Goal: Transaction & Acquisition: Purchase product/service

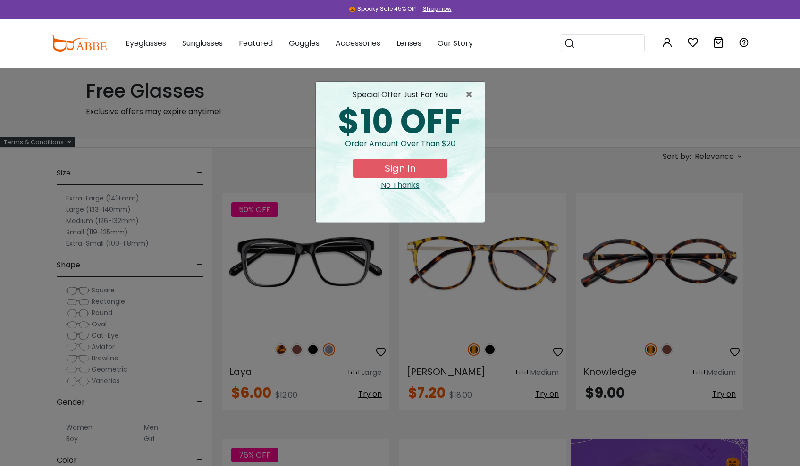
click at [408, 311] on div "× special offer just for you $10 OFF Order amount over than $20 Sign In No Than…" at bounding box center [400, 233] width 800 height 466
click at [466, 91] on span "×" at bounding box center [471, 94] width 12 height 11
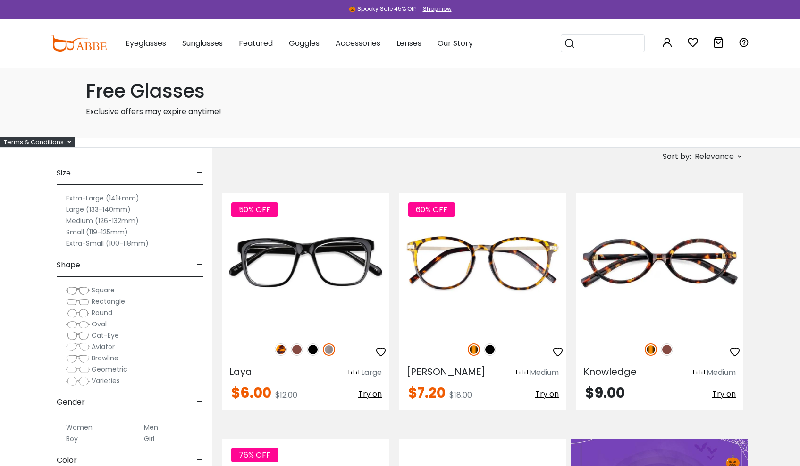
click at [99, 316] on span "Round" at bounding box center [102, 312] width 21 height 9
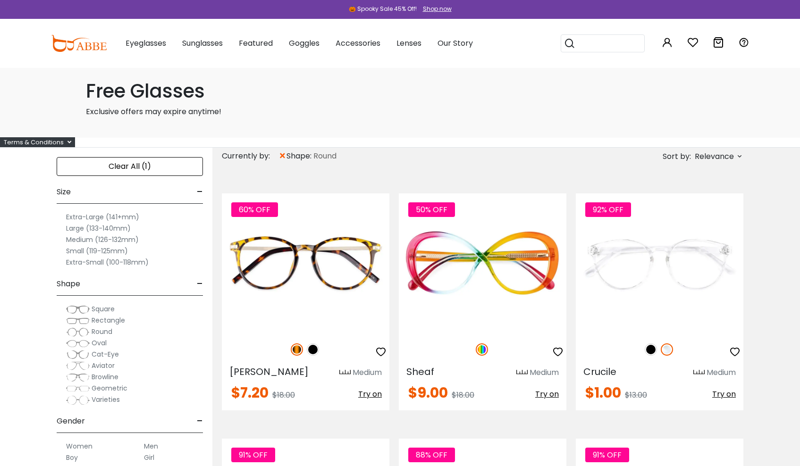
click at [87, 399] on img at bounding box center [78, 401] width 24 height 10
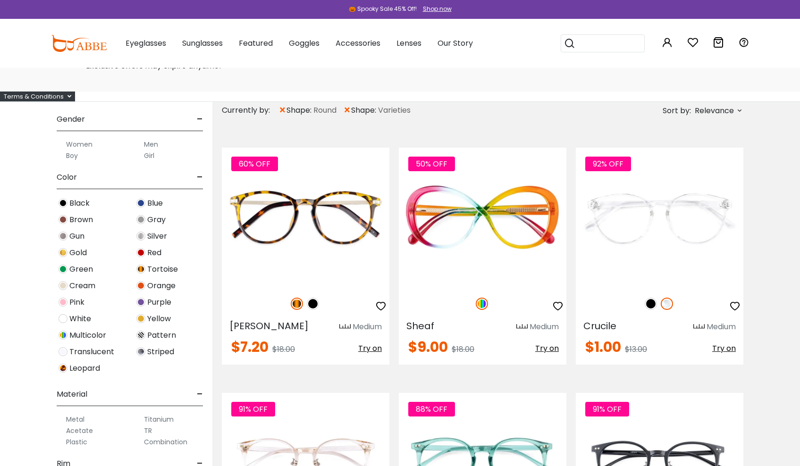
scroll to position [259, 0]
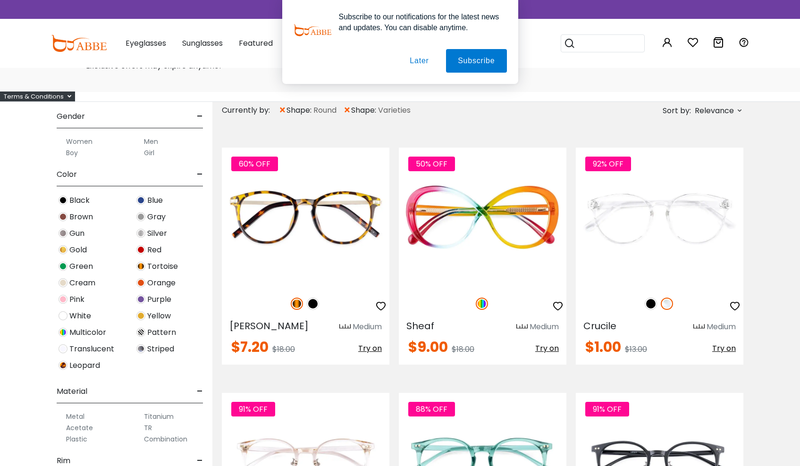
click at [143, 313] on img at bounding box center [140, 316] width 9 height 9
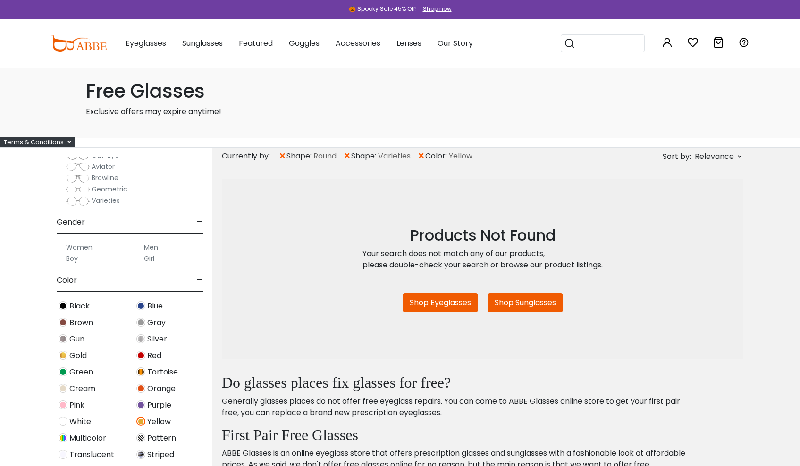
scroll to position [218, 0]
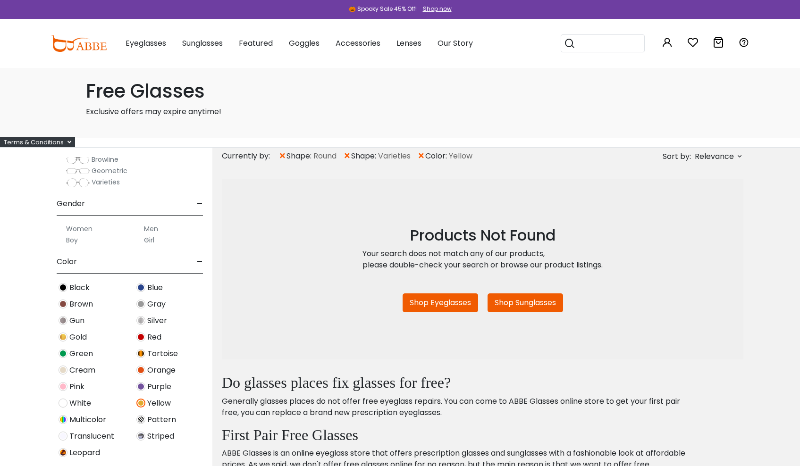
click at [64, 340] on img at bounding box center [63, 337] width 9 height 9
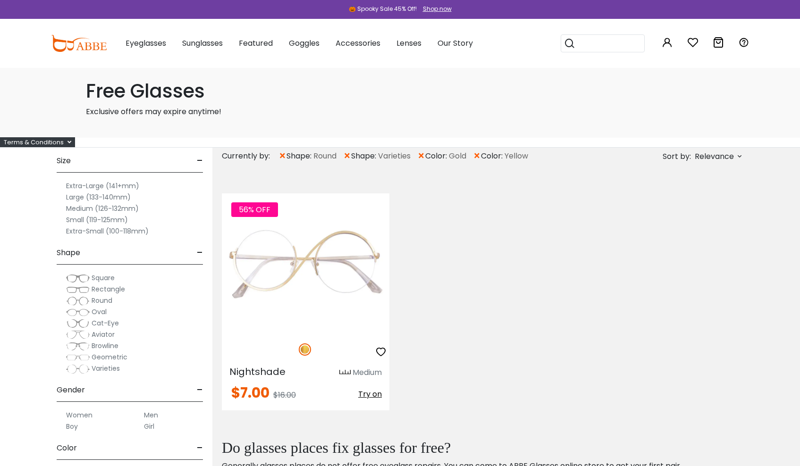
scroll to position [35, 0]
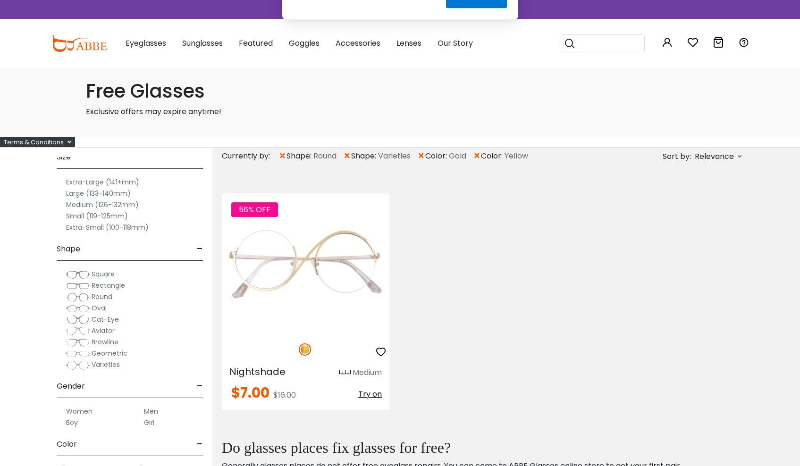
click at [436, 305] on div "56% OFF Nightshade Medium $7.00 $16.00" at bounding box center [482, 301] width 531 height 245
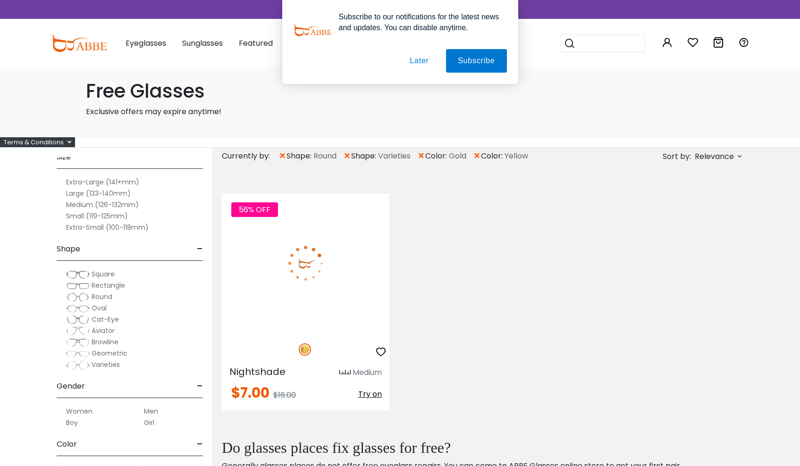
click at [323, 311] on img at bounding box center [306, 264] width 168 height 140
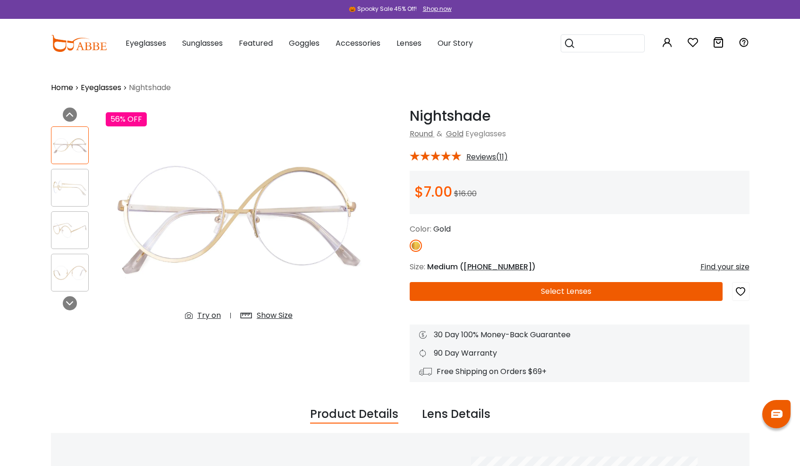
click at [68, 186] on img at bounding box center [69, 188] width 37 height 18
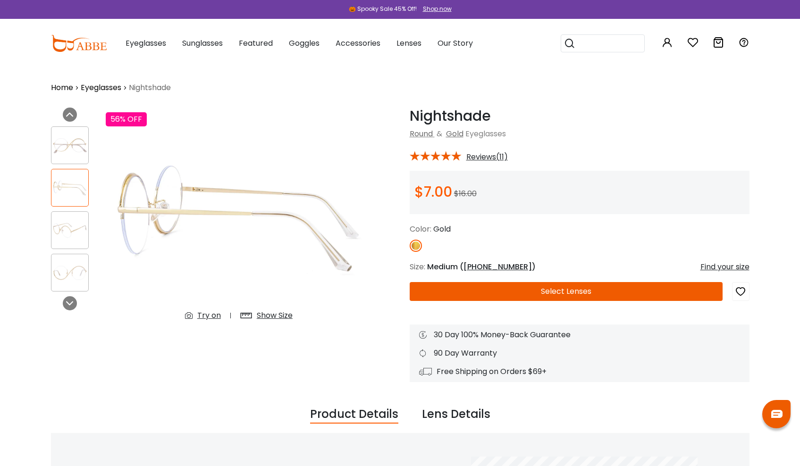
click at [66, 235] on img at bounding box center [69, 230] width 37 height 18
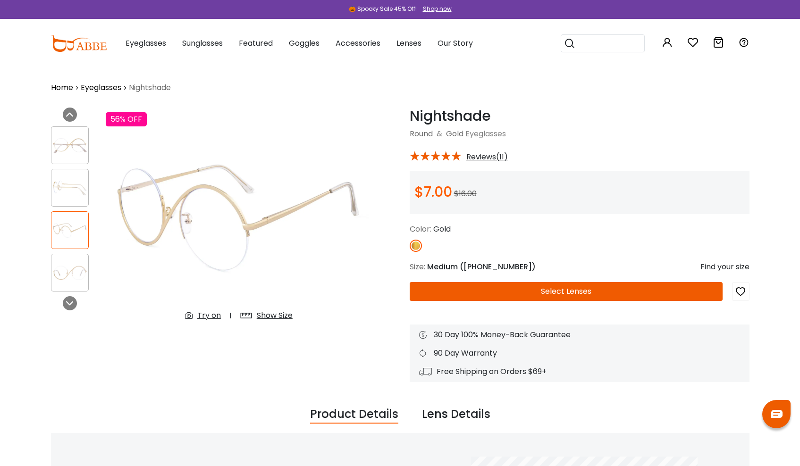
click at [68, 271] on img at bounding box center [69, 273] width 37 height 18
